Goal: Complete application form

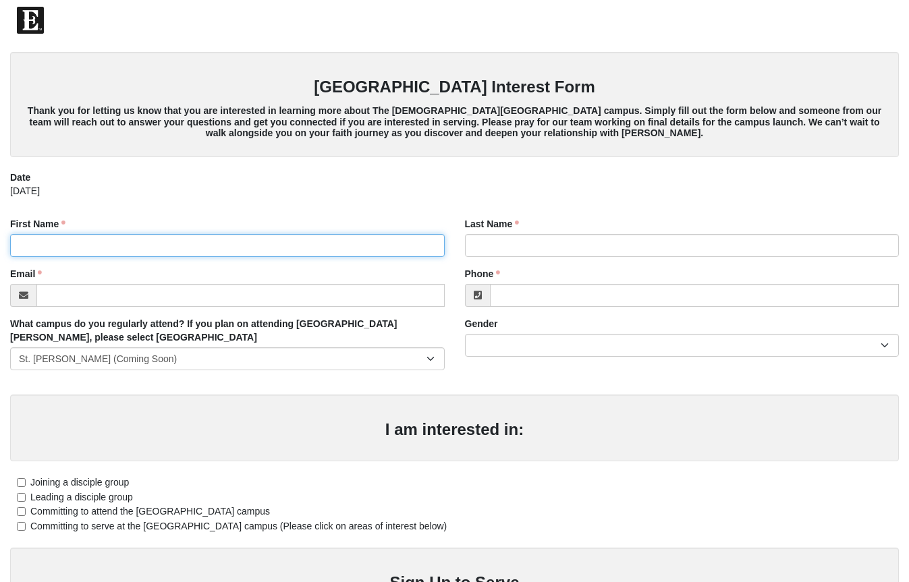
click at [184, 247] on input "First Name" at bounding box center [227, 245] width 435 height 23
type input "[PERSON_NAME]"
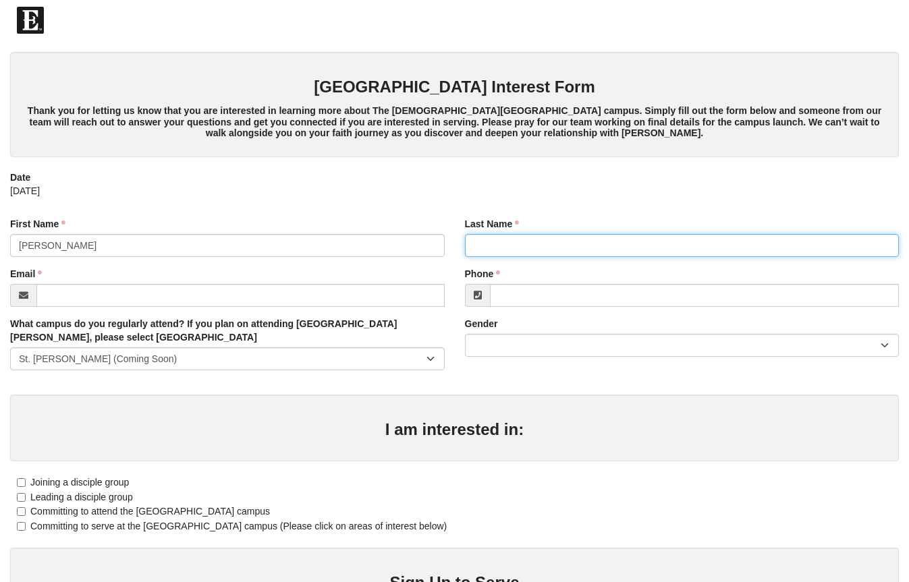
click at [497, 243] on input "Last Name" at bounding box center [682, 245] width 435 height 23
type input "[PERSON_NAME]"
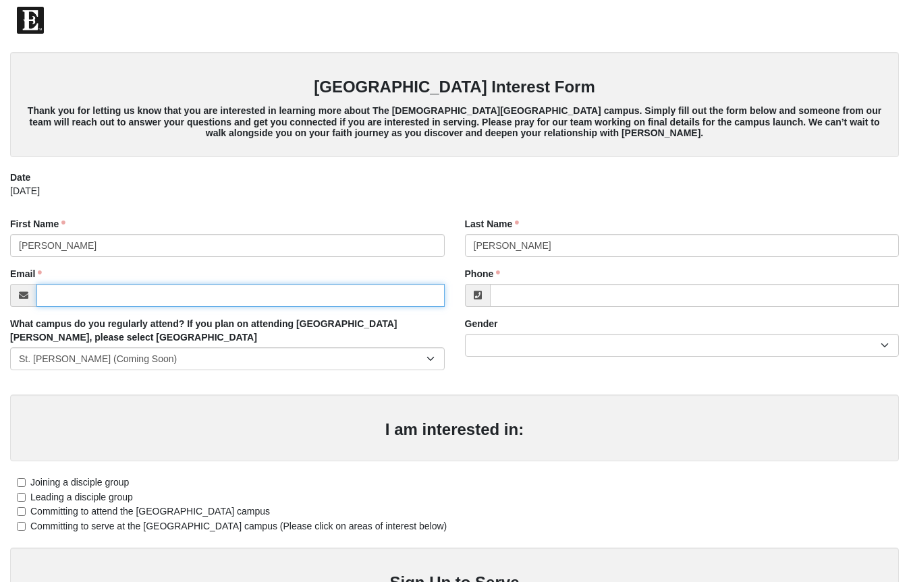
click at [121, 306] on input "Email" at bounding box center [240, 295] width 408 height 23
type input "[EMAIL_ADDRESS][DOMAIN_NAME]"
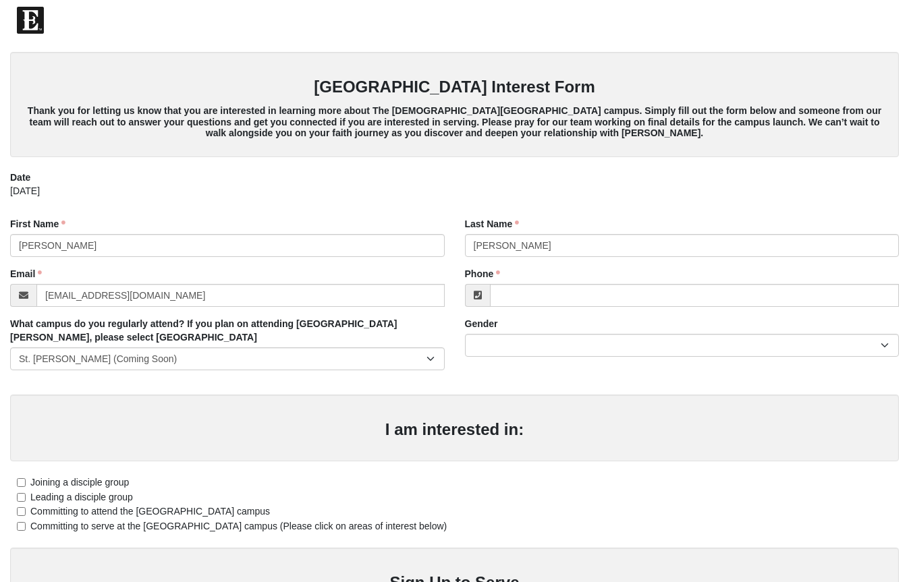
click at [561, 283] on div "Phone Phone is required." at bounding box center [682, 287] width 435 height 40
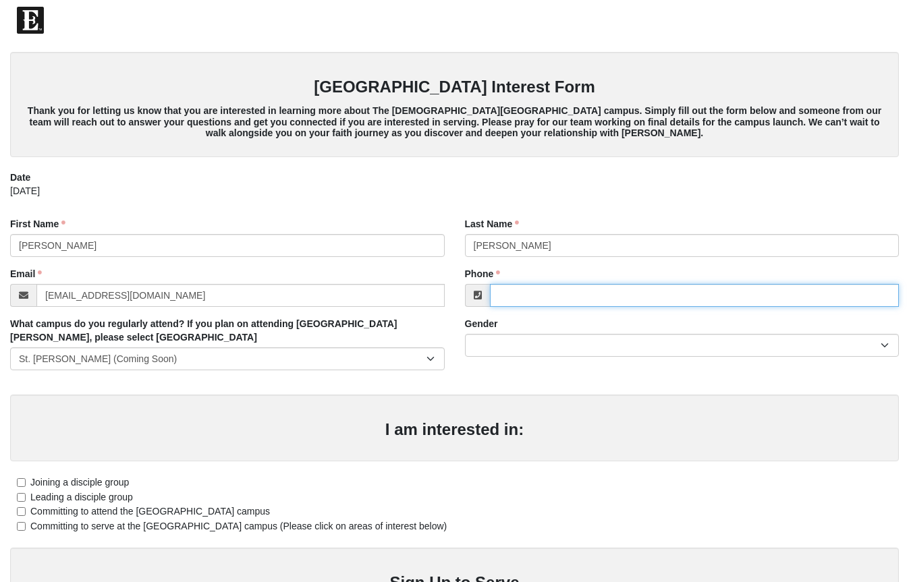
click at [553, 296] on input "Phone" at bounding box center [695, 295] width 410 height 23
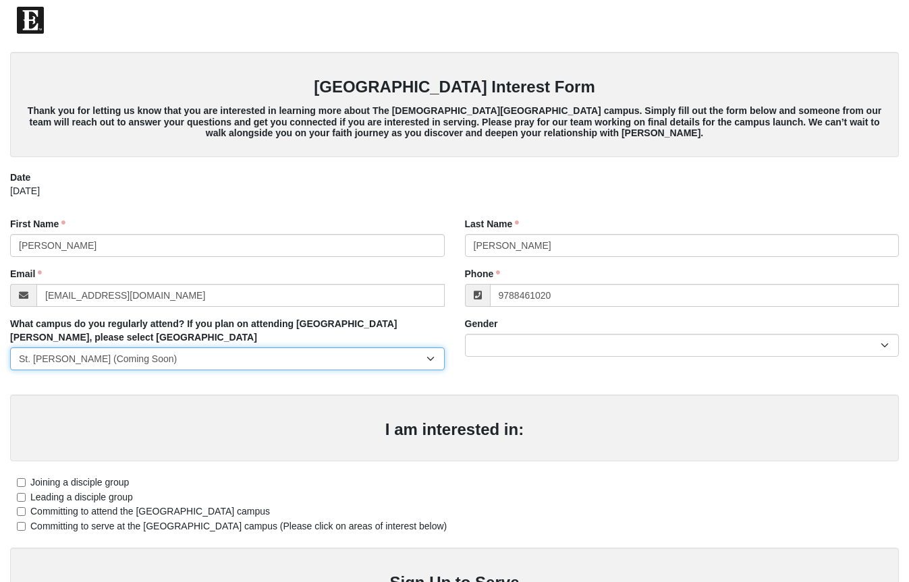
type input "[PHONE_NUMBER]"
click at [275, 362] on select "[GEOGRAPHIC_DATA] [GEOGRAPHIC_DATA] (Coming Soon) Eleven22 Online [PERSON_NAME]…" at bounding box center [227, 358] width 435 height 23
click at [10, 347] on select "[GEOGRAPHIC_DATA] [GEOGRAPHIC_DATA] (Coming Soon) Eleven22 Online [PERSON_NAME]…" at bounding box center [227, 358] width 435 height 23
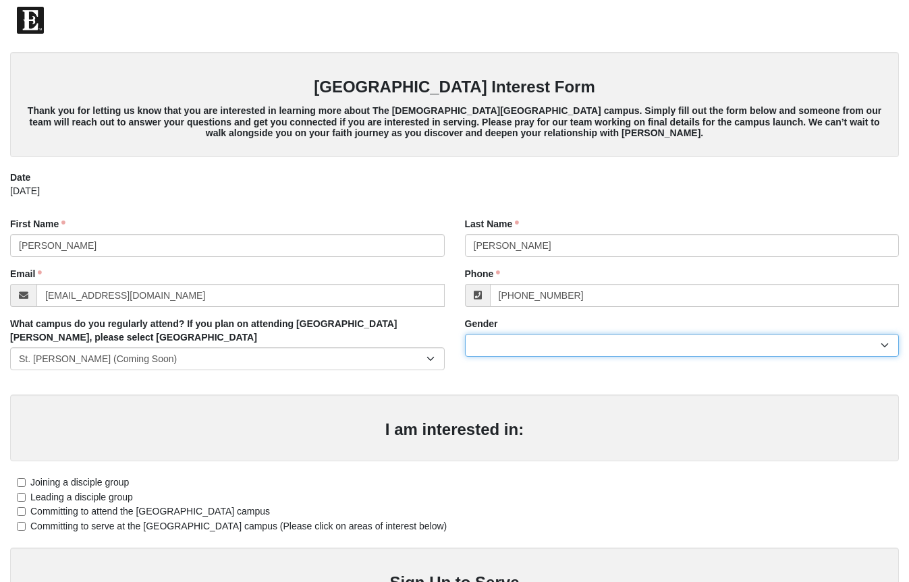
click at [546, 347] on select "[DEMOGRAPHIC_DATA] [DEMOGRAPHIC_DATA]" at bounding box center [682, 345] width 435 height 23
select select "2"
click at [465, 334] on select "[DEMOGRAPHIC_DATA] [DEMOGRAPHIC_DATA]" at bounding box center [682, 345] width 435 height 23
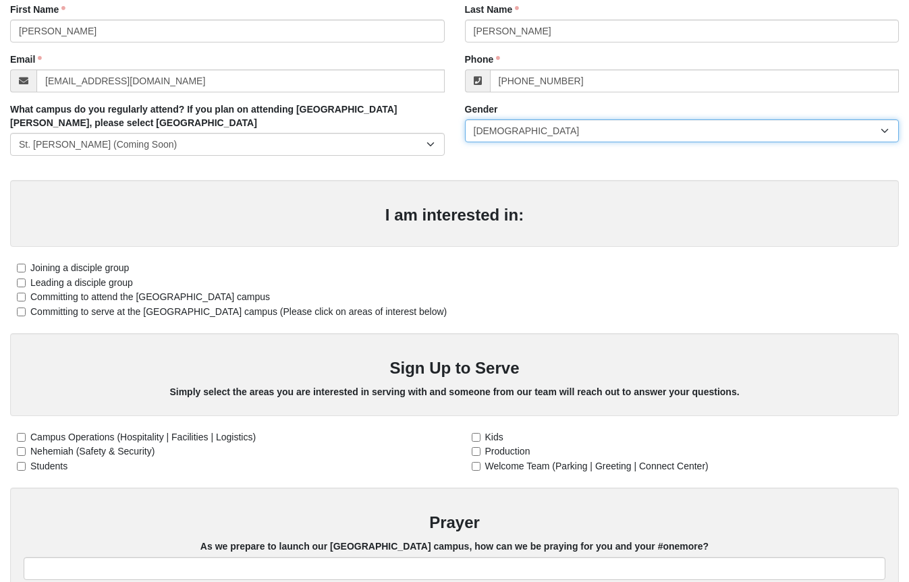
scroll to position [215, 0]
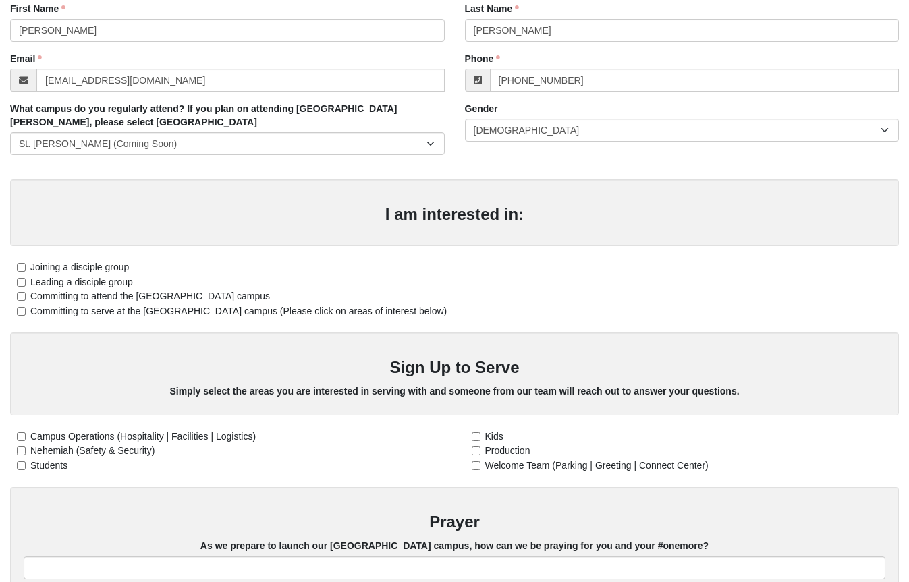
click at [26, 298] on label "Committing to attend the [GEOGRAPHIC_DATA] campus" at bounding box center [140, 296] width 260 height 14
click at [26, 298] on input "Committing to attend the [GEOGRAPHIC_DATA] campus" at bounding box center [21, 296] width 9 height 9
checkbox input "true"
click at [22, 311] on input "Committing to serve at the [GEOGRAPHIC_DATA] campus (Please click on areas of i…" at bounding box center [21, 311] width 9 height 9
checkbox input "true"
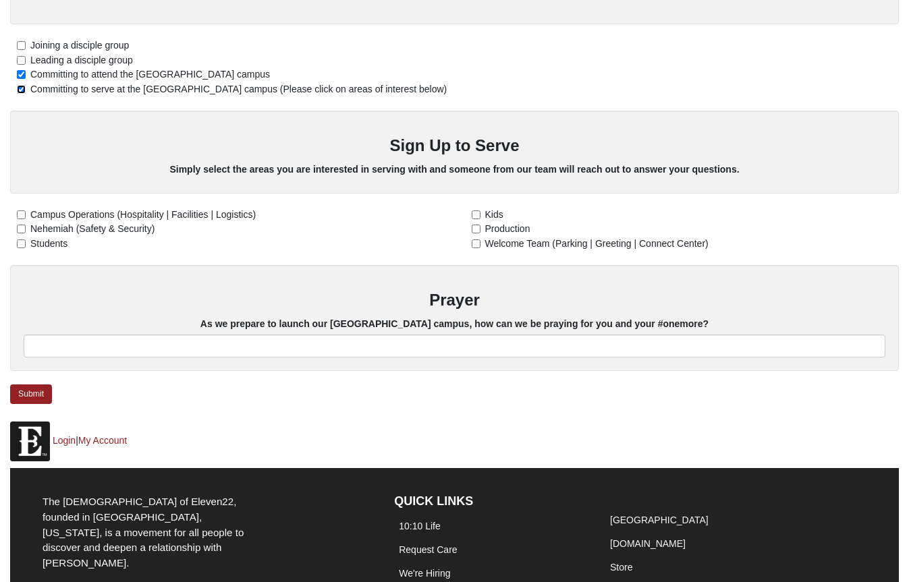
scroll to position [441, 0]
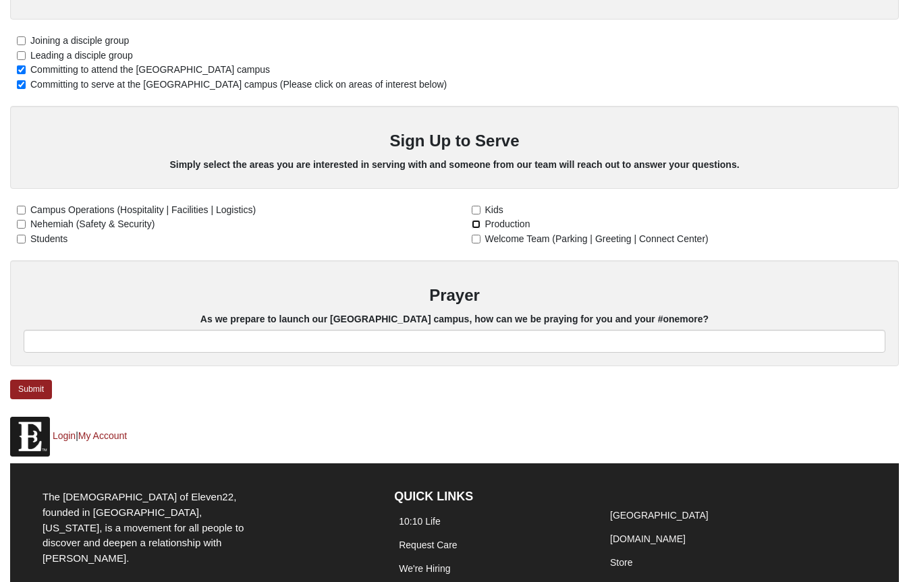
click at [475, 226] on input "Production" at bounding box center [476, 224] width 9 height 9
checkbox input "true"
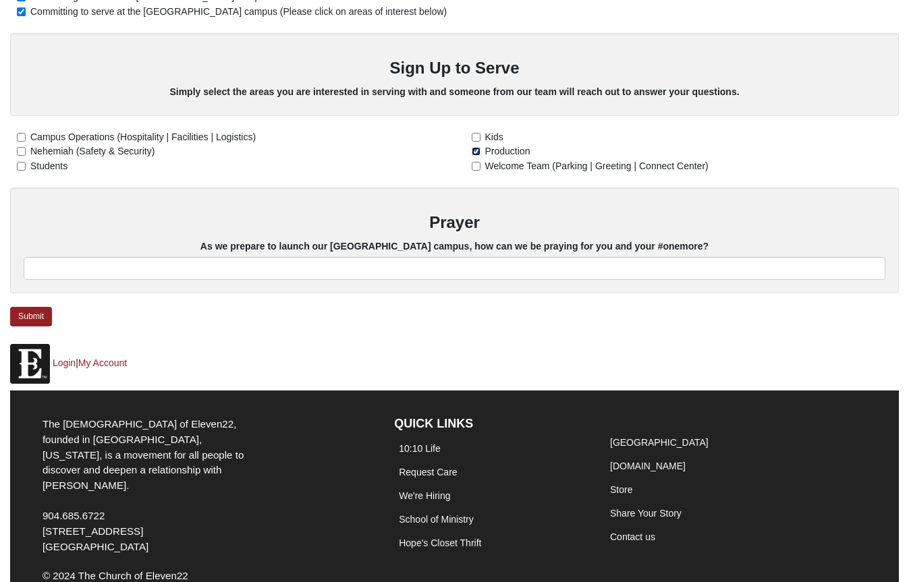
scroll to position [564, 0]
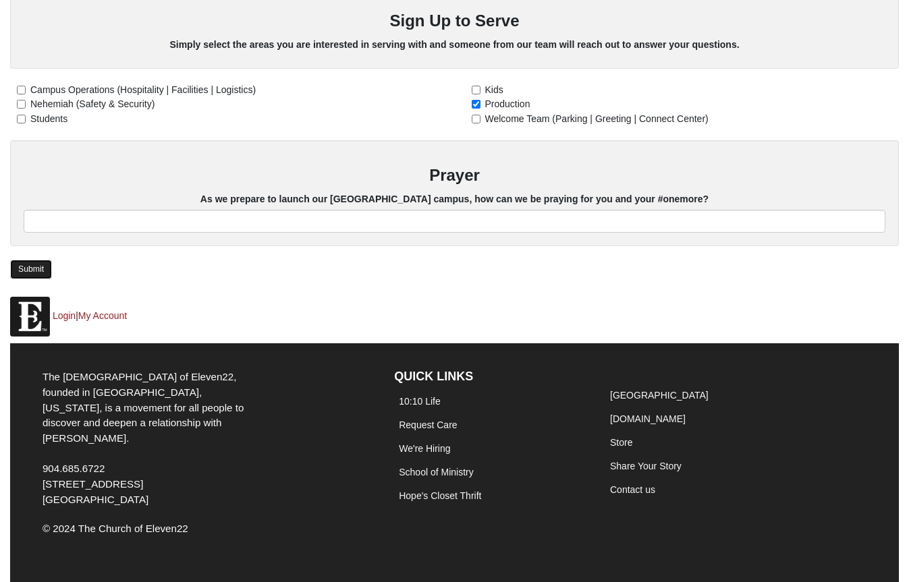
click at [41, 267] on link "Submit" at bounding box center [31, 270] width 42 height 20
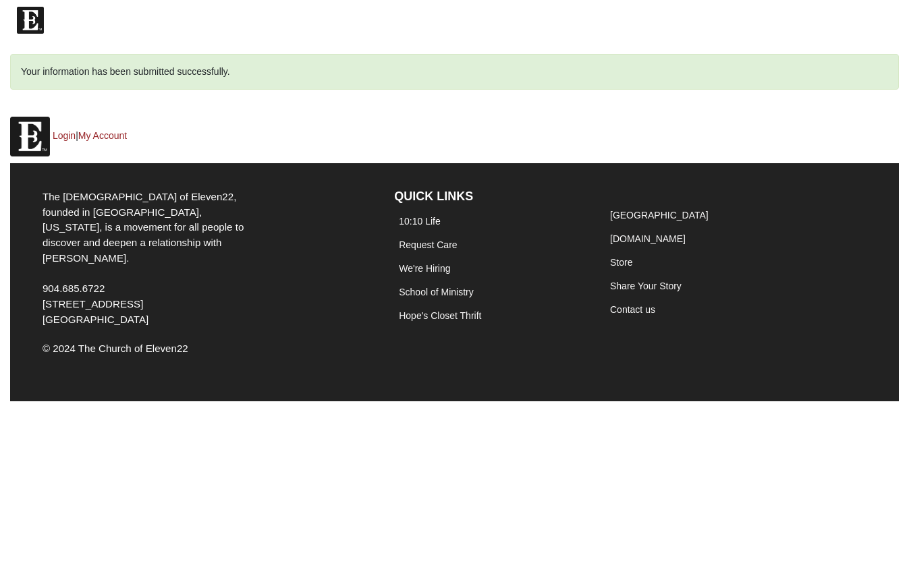
scroll to position [0, 0]
